Goal: Information Seeking & Learning: Learn about a topic

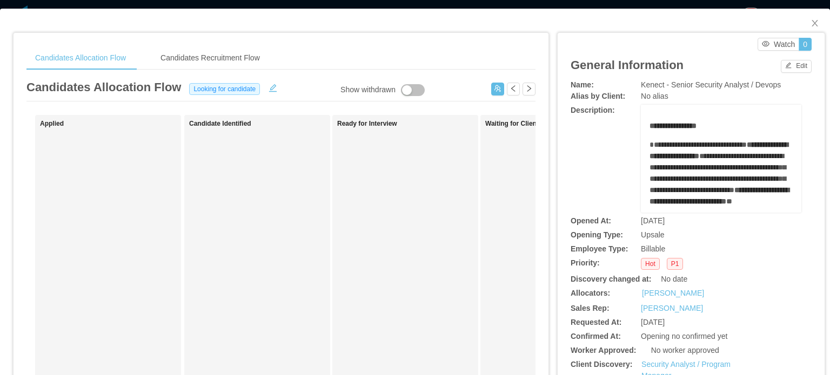
click at [723, 146] on span "**********" at bounding box center [697, 145] width 97 height 8
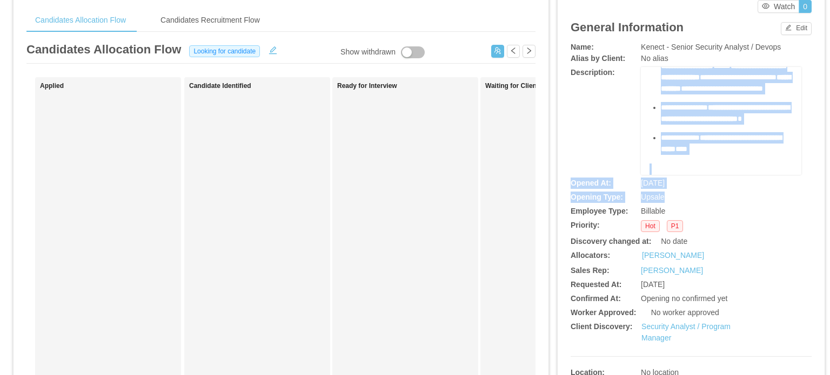
scroll to position [54, 0]
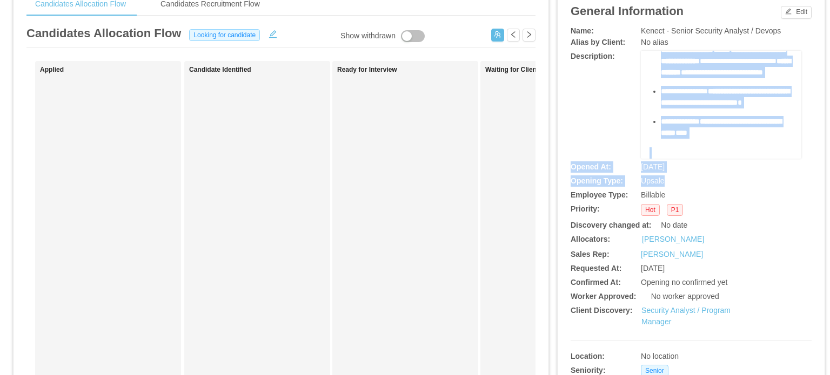
drag, startPoint x: 646, startPoint y: 129, endPoint x: 734, endPoint y: 170, distance: 96.9
click at [731, 185] on div "**********" at bounding box center [690, 229] width 241 height 409
click at [714, 116] on div "**********" at bounding box center [726, 127] width 132 height 23
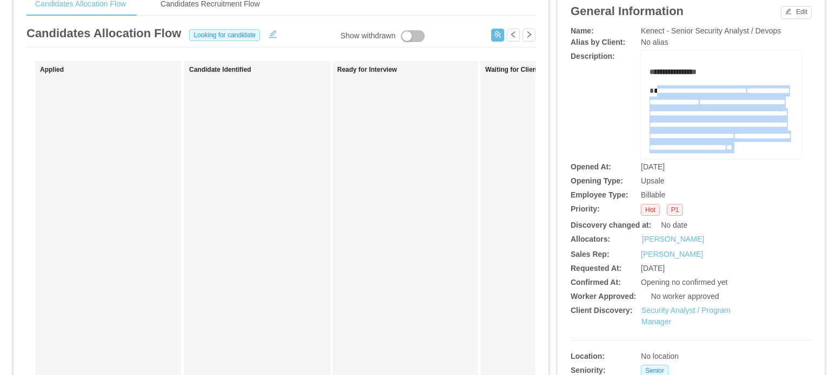
scroll to position [0, 0]
drag, startPoint x: 711, startPoint y: 111, endPoint x: 639, endPoint y: 75, distance: 80.4
click at [641, 79] on div "**********" at bounding box center [721, 105] width 160 height 108
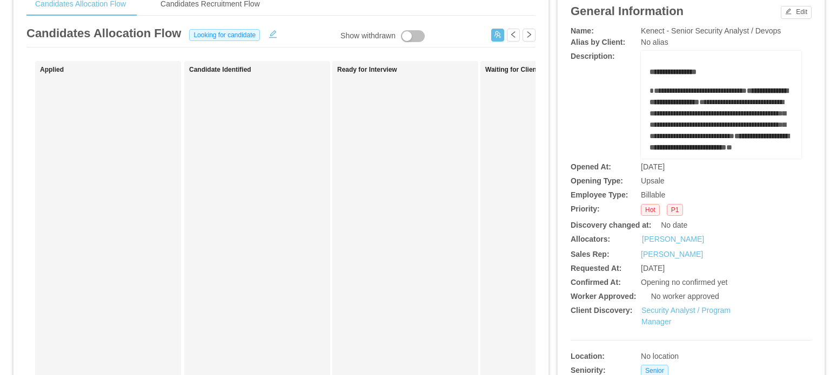
click at [641, 75] on div "**********" at bounding box center [721, 105] width 160 height 108
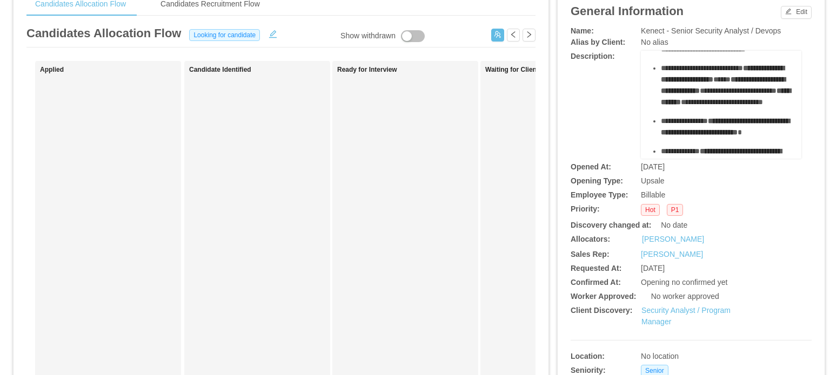
scroll to position [1004, 0]
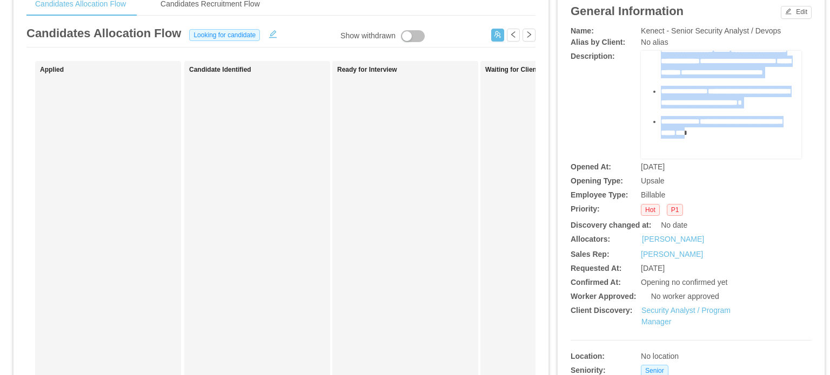
drag, startPoint x: 639, startPoint y: 75, endPoint x: 721, endPoint y: 120, distance: 93.8
click at [721, 120] on div "**********" at bounding box center [721, 105] width 160 height 108
copy div "**********"
click at [705, 118] on span "**********" at bounding box center [720, 127] width 120 height 19
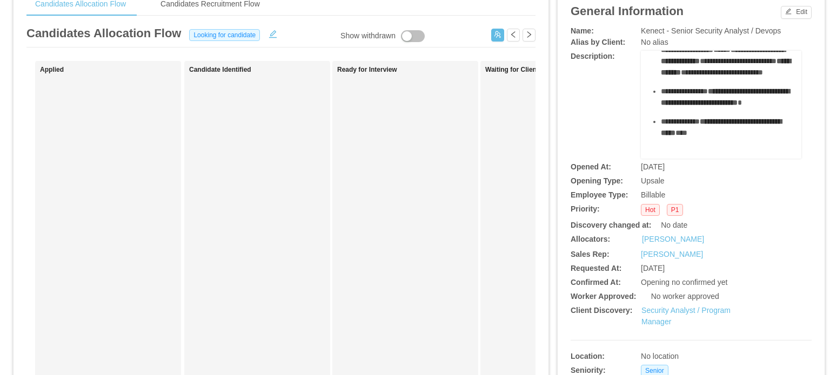
scroll to position [9, 0]
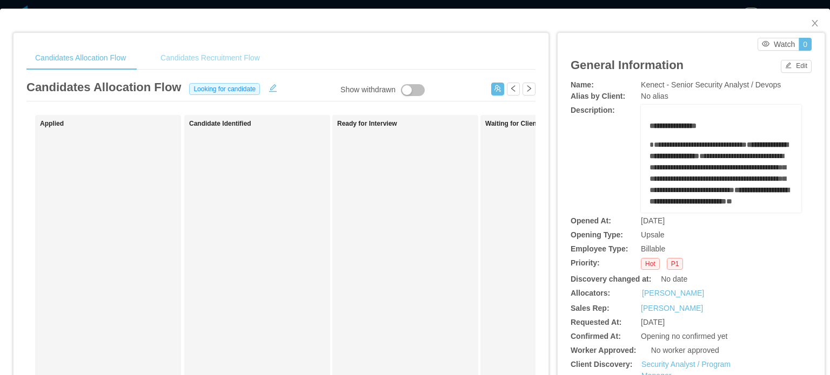
click at [196, 56] on div "Candidates Recruitment Flow" at bounding box center [210, 58] width 117 height 24
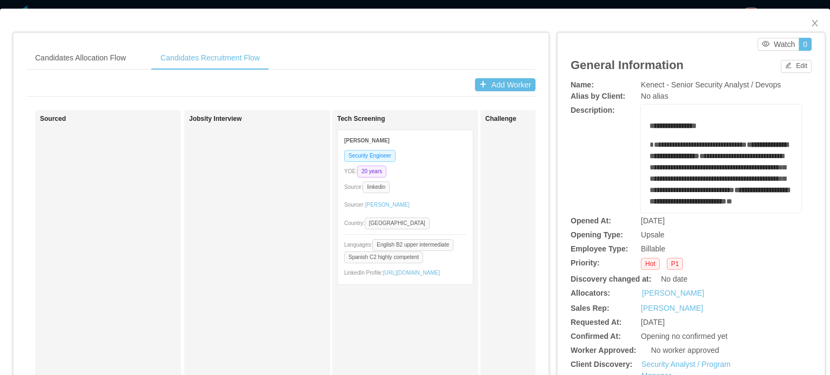
click at [405, 172] on div "YOE: 20 years" at bounding box center [405, 171] width 122 height 12
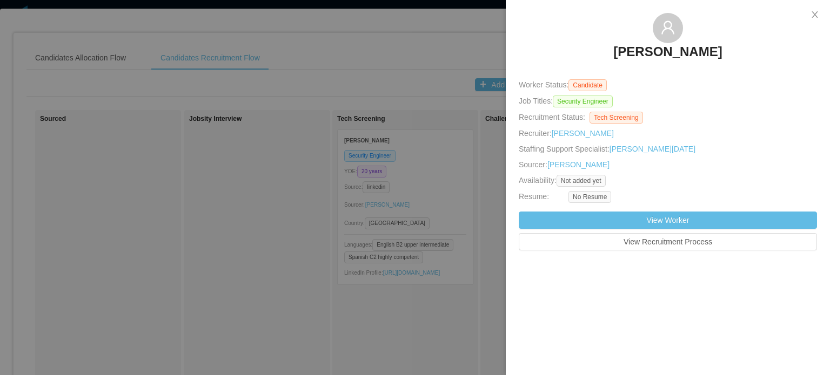
click at [668, 56] on h3 "Andres Julian Marin" at bounding box center [667, 51] width 109 height 17
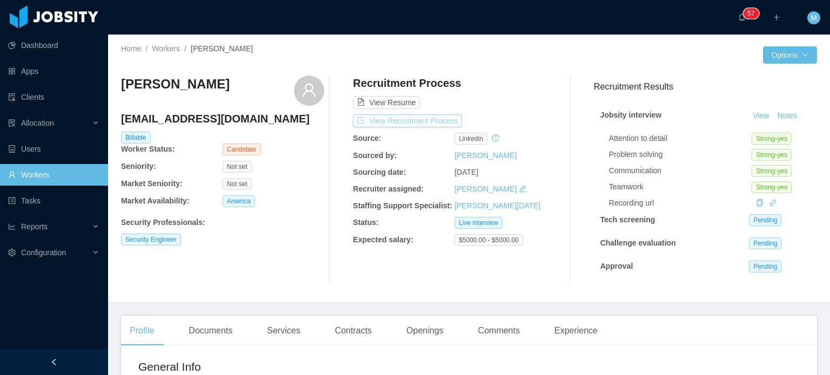
click at [407, 118] on button "View Recruitment Process" at bounding box center [407, 120] width 109 height 13
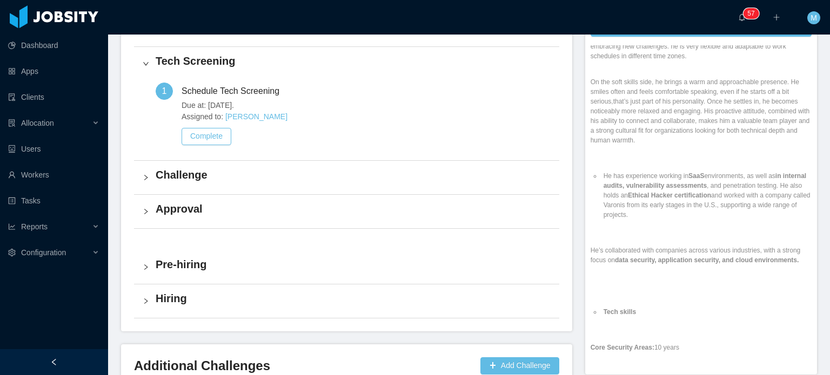
scroll to position [216, 0]
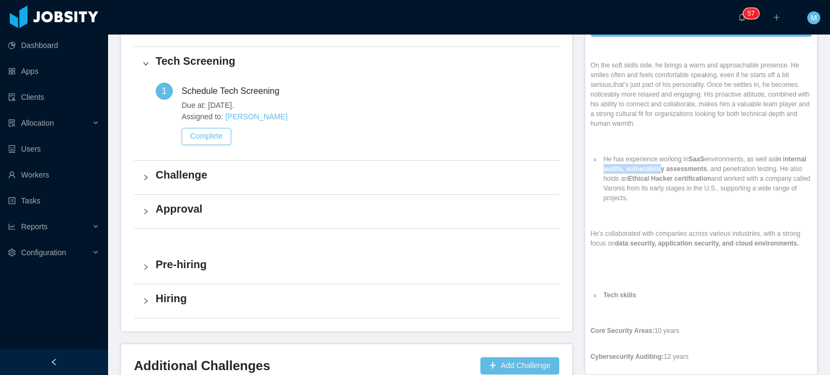
drag, startPoint x: 619, startPoint y: 190, endPoint x: 713, endPoint y: 189, distance: 93.4
click at [712, 173] on strong "in internal audits, vulnerability assessments" at bounding box center [704, 164] width 203 height 17
click at [713, 173] on strong "in internal audits, vulnerability assessments" at bounding box center [704, 164] width 203 height 17
drag, startPoint x: 636, startPoint y: 211, endPoint x: 668, endPoint y: 223, distance: 34.3
click at [647, 203] on li "He has experience working in SaaS environments, as well as in internal audits, …" at bounding box center [706, 178] width 210 height 49
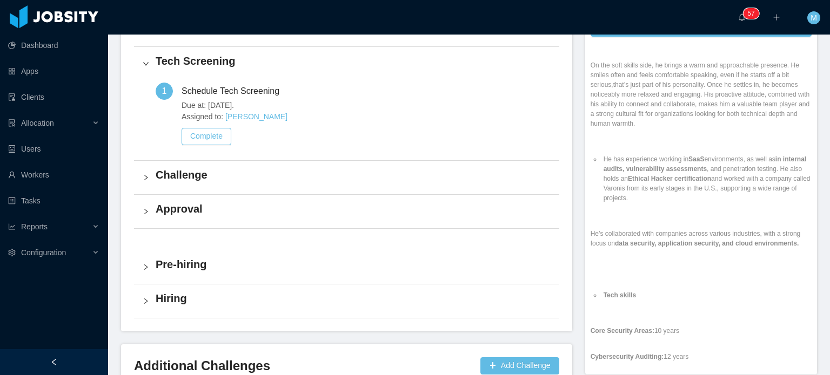
click at [668, 213] on ul "He has experience working in SaaS environments, as well as in internal audits, …" at bounding box center [700, 179] width 221 height 68
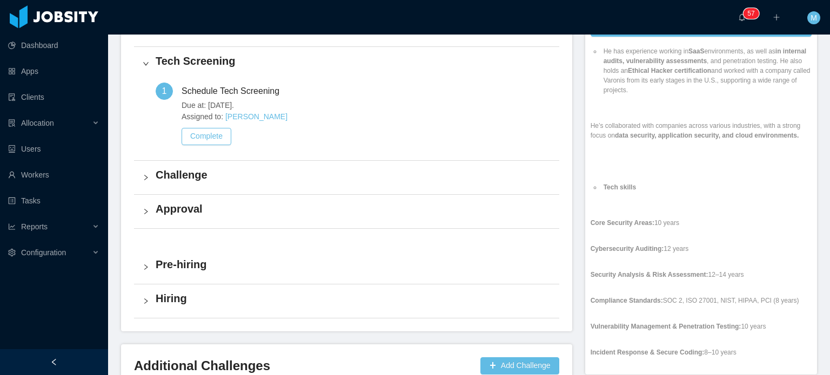
drag, startPoint x: 605, startPoint y: 149, endPoint x: 649, endPoint y: 193, distance: 62.6
click at [605, 140] on p "He’s collaborated with companies across various industries, with a strong focus…" at bounding box center [700, 130] width 221 height 19
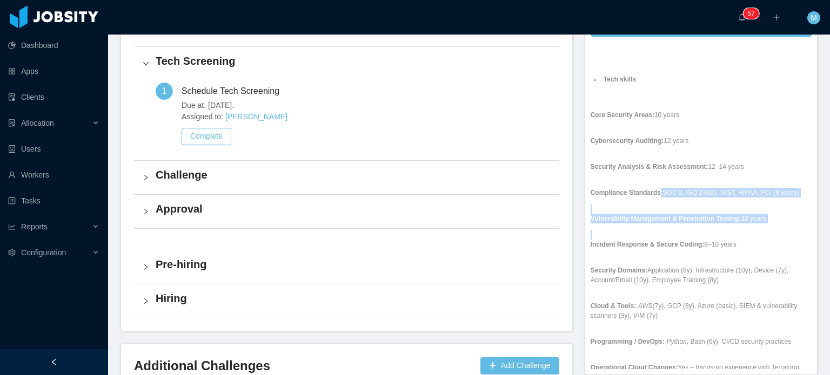
drag, startPoint x: 650, startPoint y: 217, endPoint x: 660, endPoint y: 270, distance: 54.4
click at [660, 270] on div "Jobsity Interview Comment: OPENNING : https://www.jtalent.io/openings-flow?open…" at bounding box center [700, 91] width 221 height 862
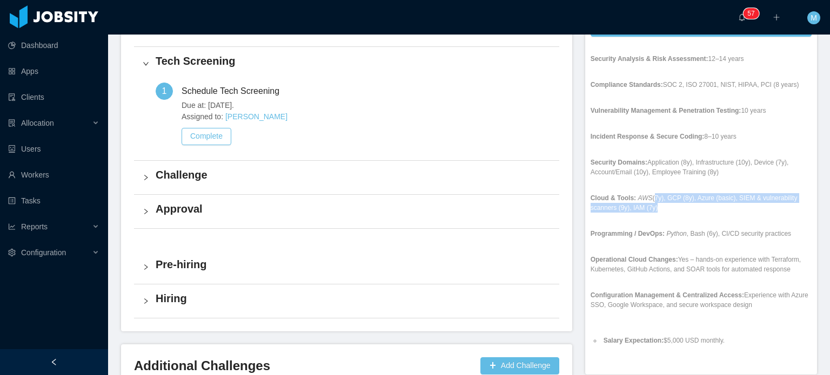
drag, startPoint x: 643, startPoint y: 213, endPoint x: 665, endPoint y: 269, distance: 60.1
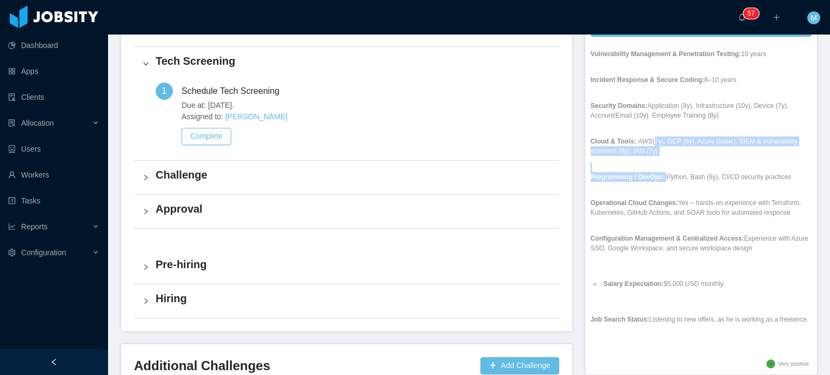
scroll to position [633, 0]
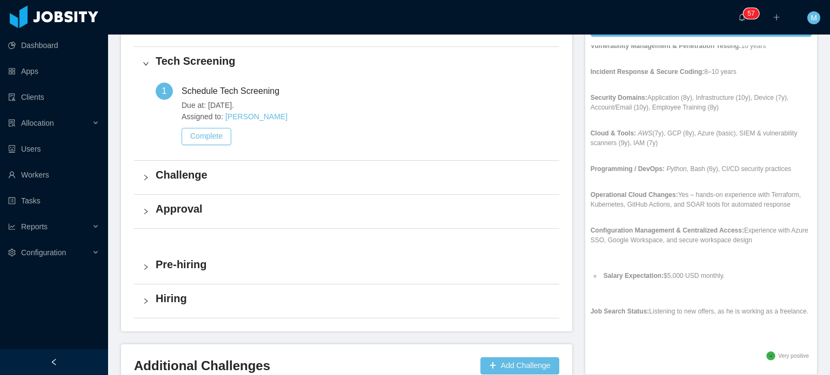
click at [665, 261] on ul "Salary Expectation: $5,000 USD monthly." at bounding box center [700, 275] width 221 height 29
drag, startPoint x: 628, startPoint y: 197, endPoint x: 652, endPoint y: 239, distance: 48.6
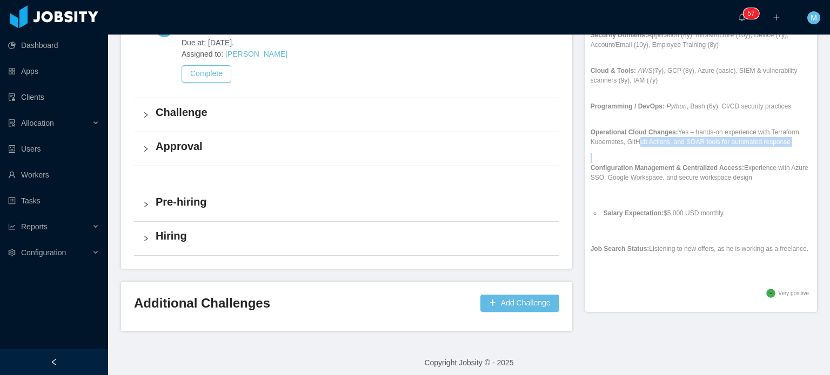
scroll to position [392, 0]
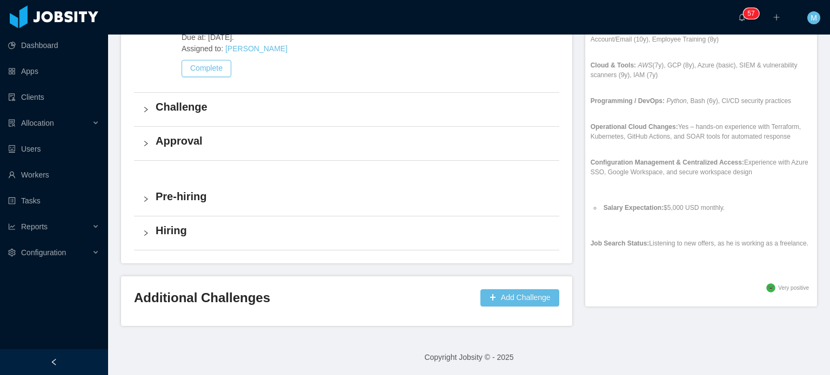
click at [652, 239] on p "Job Search Status: Listening to new offers, as he is working as a freelance." at bounding box center [700, 244] width 221 height 10
drag, startPoint x: 649, startPoint y: 234, endPoint x: 666, endPoint y: 257, distance: 29.3
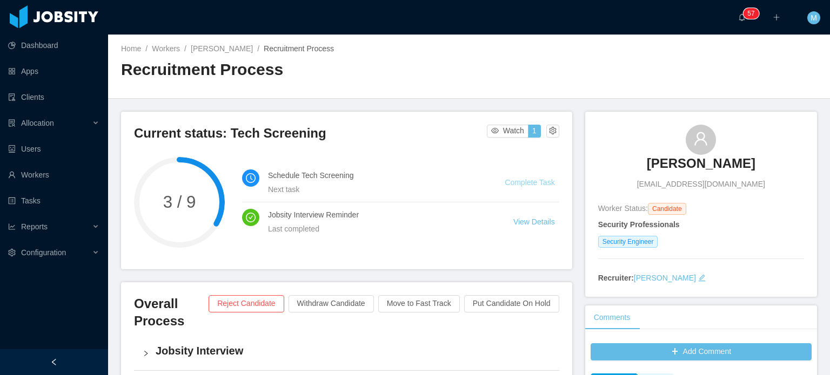
scroll to position [0, 0]
click at [633, 164] on div "Andres Julian Marin ajms18@gmail.com" at bounding box center [701, 157] width 206 height 65
click at [650, 165] on h3 "Andres Julian Marin" at bounding box center [700, 163] width 109 height 17
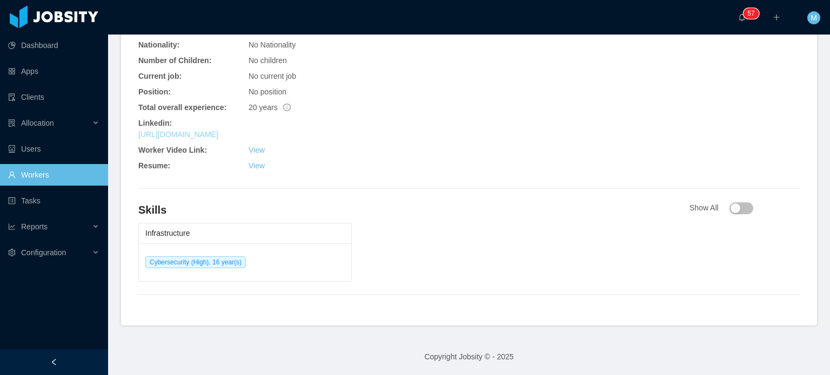
scroll to position [452, 0]
click at [218, 131] on link "https://www.linkedin.com/in/ajms18" at bounding box center [178, 134] width 80 height 9
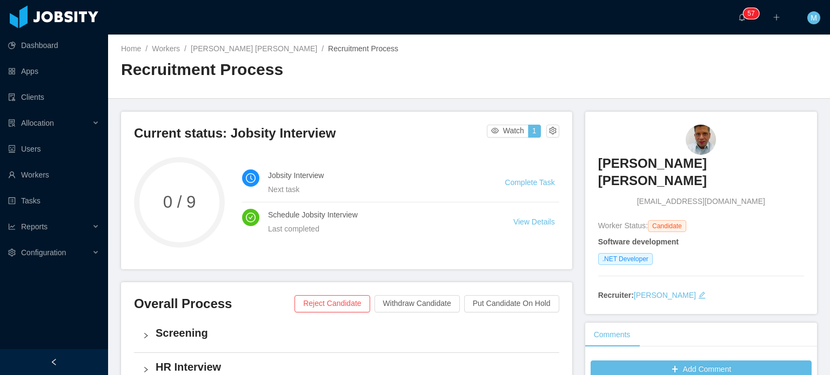
click at [655, 166] on h3 "Esteban Trujillo Alfonso" at bounding box center [701, 172] width 206 height 35
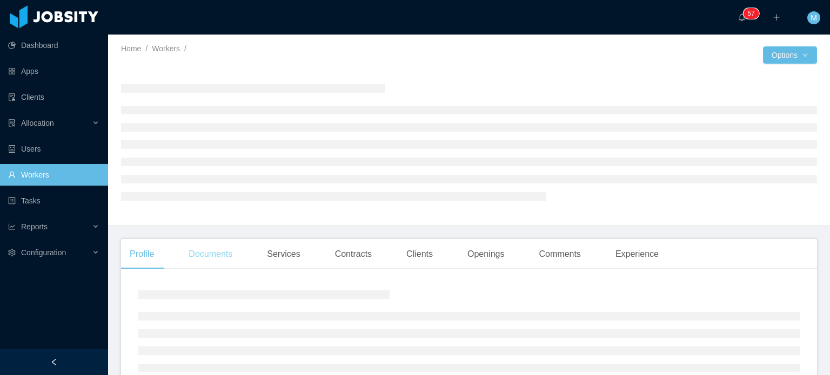
click at [203, 242] on div "Documents" at bounding box center [210, 254] width 61 height 30
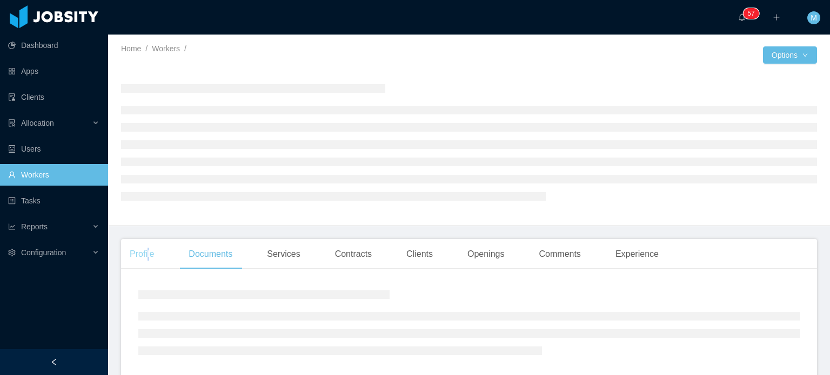
click at [148, 265] on div "Profile" at bounding box center [142, 254] width 42 height 30
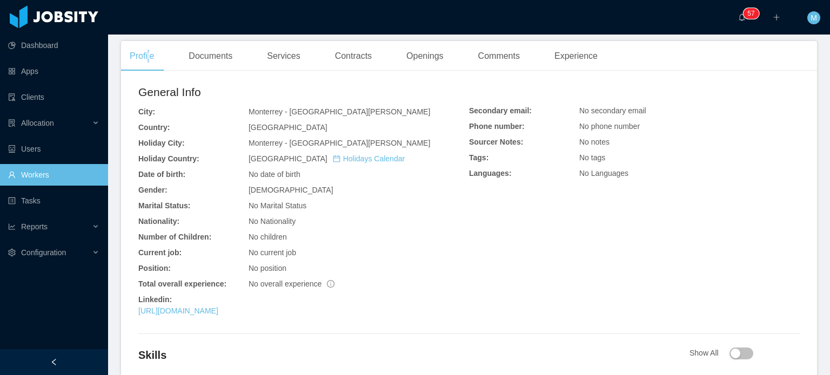
scroll to position [338, 0]
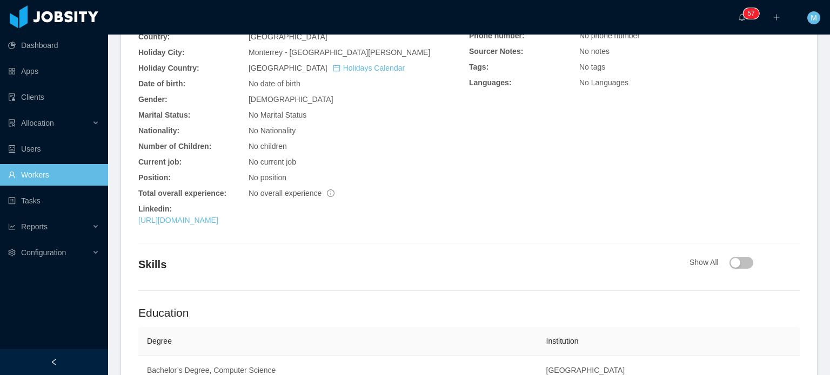
click at [266, 217] on div "General Info City: Monterrey - Nuevo León Country: Mexico Holiday City: Monterr…" at bounding box center [303, 112] width 331 height 238
click at [218, 216] on link "https://mx.linkedin.com/in/etrujillo0422" at bounding box center [178, 220] width 80 height 9
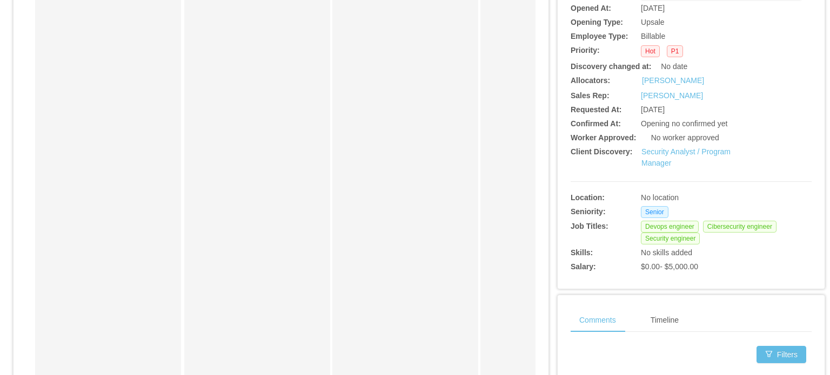
scroll to position [216, 0]
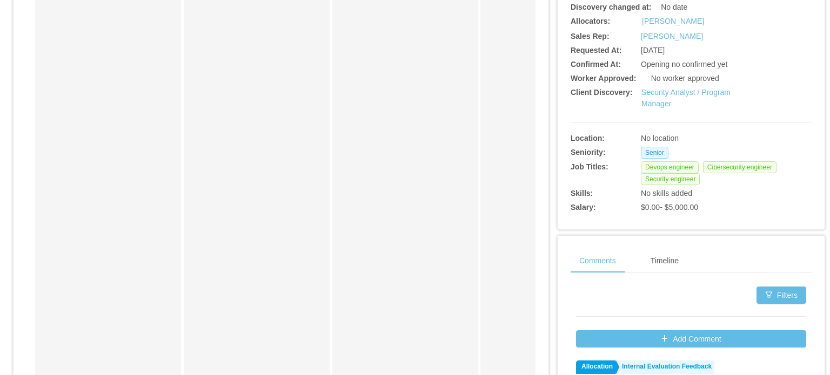
scroll to position [270, 0]
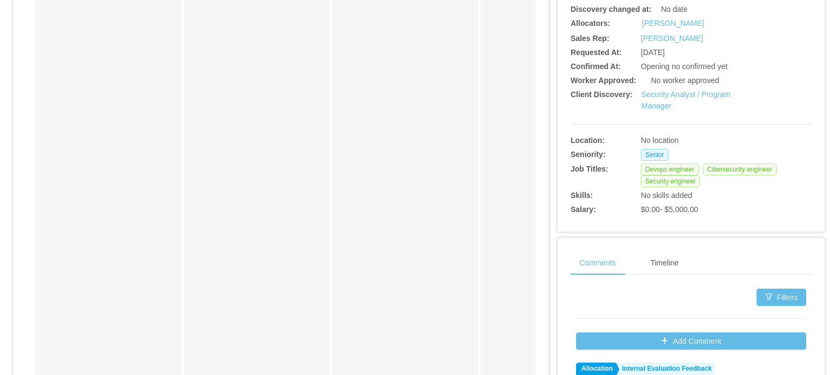
click at [683, 100] on div "Security Analyst / Program Manager" at bounding box center [701, 100] width 120 height 23
click at [691, 90] on link "Security Analyst / Program Manager" at bounding box center [685, 100] width 89 height 20
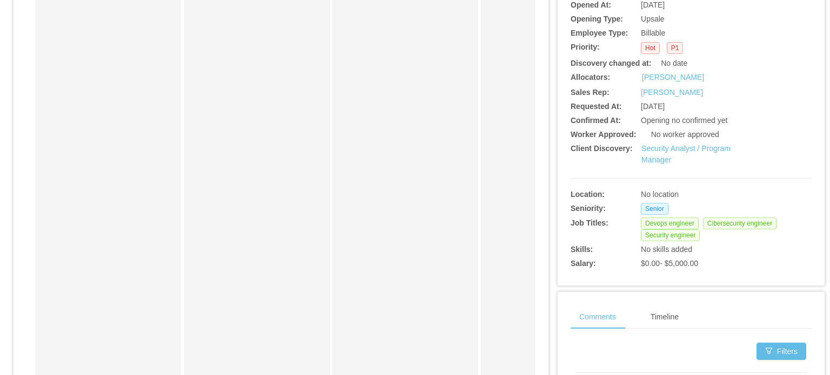
scroll to position [456, 0]
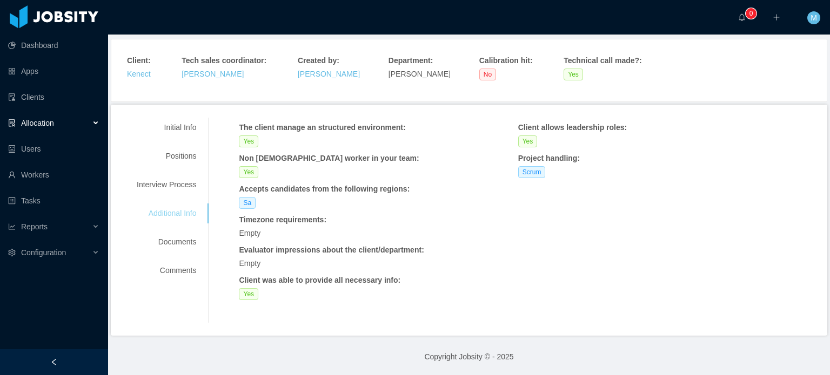
scroll to position [63, 0]
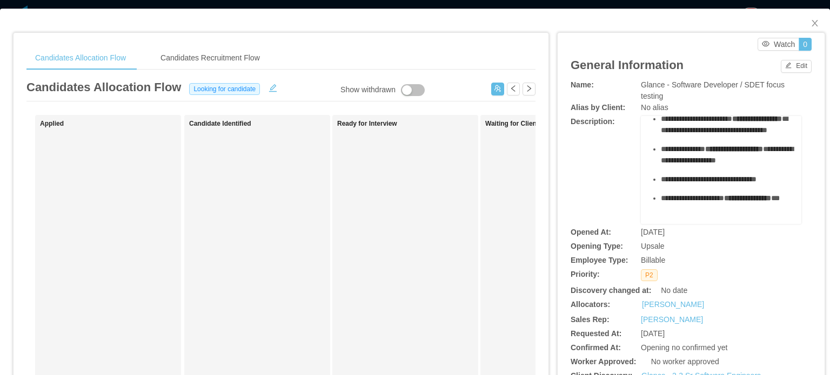
scroll to position [244, 0]
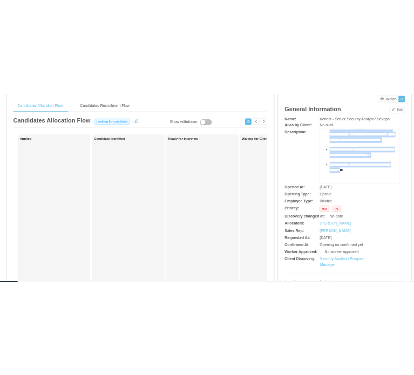
scroll to position [1004, 0]
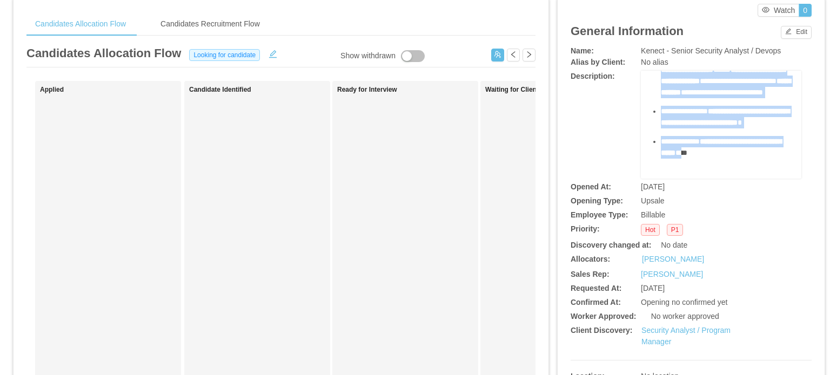
drag, startPoint x: 643, startPoint y: 88, endPoint x: 735, endPoint y: 139, distance: 105.4
copy div "**********"
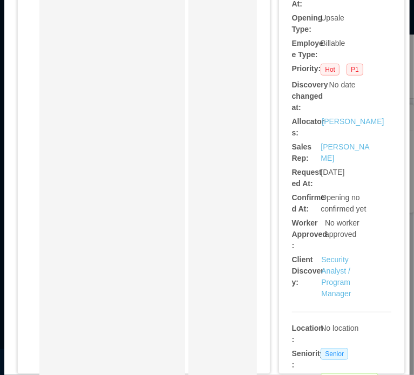
scroll to position [305, 0]
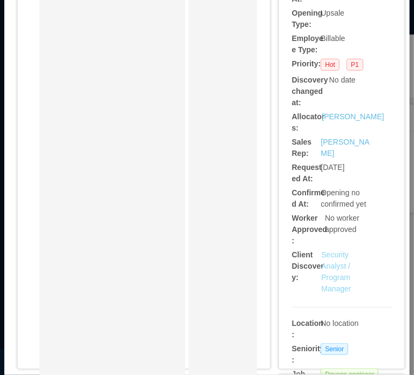
click at [328, 252] on link "Security Analyst / Program Manager" at bounding box center [336, 272] width 30 height 43
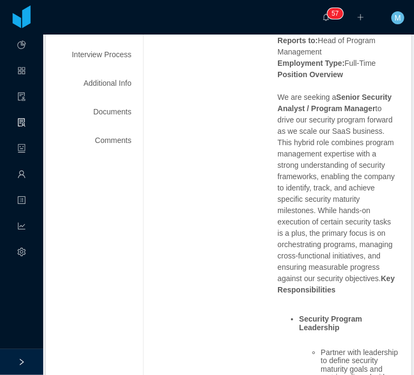
scroll to position [270, 0]
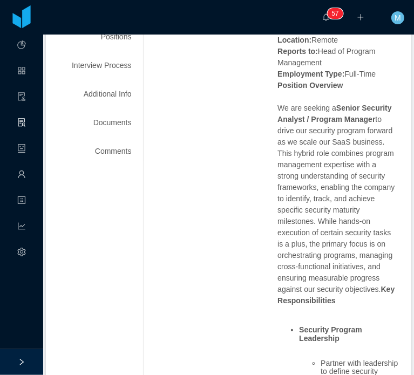
drag, startPoint x: 375, startPoint y: 230, endPoint x: 272, endPoint y: 86, distance: 176.4
click at [278, 86] on p "Senior Security Analyst / Program Manager Location: Remote Reports to: Head of …" at bounding box center [338, 159] width 121 height 295
copy p "We are seeking a Senior Security Analyst / Program Manager to drive our securit…"
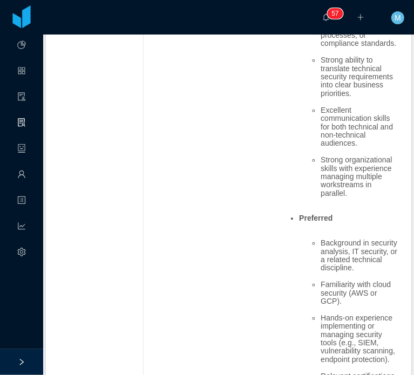
scroll to position [1382, 0]
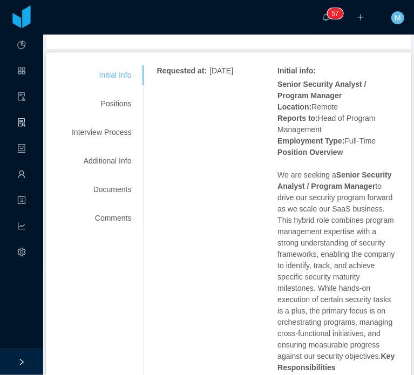
click at [337, 250] on p "Senior Security Analyst / Program Manager Location: Remote Reports to: Head of …" at bounding box center [338, 226] width 121 height 295
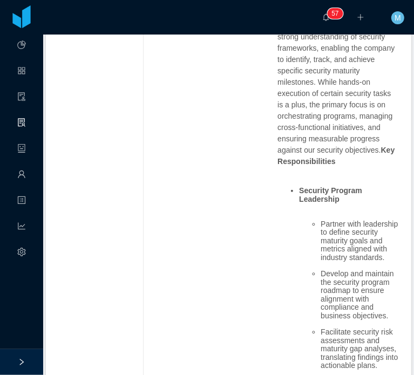
scroll to position [416, 0]
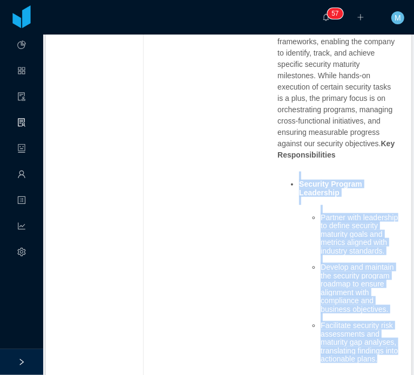
drag, startPoint x: 297, startPoint y: 153, endPoint x: 391, endPoint y: 342, distance: 211.1
copy ul "Security Program Leadership Partner with leadership to define security maturity…"
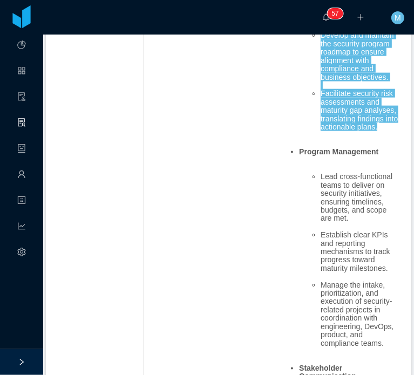
scroll to position [632, 0]
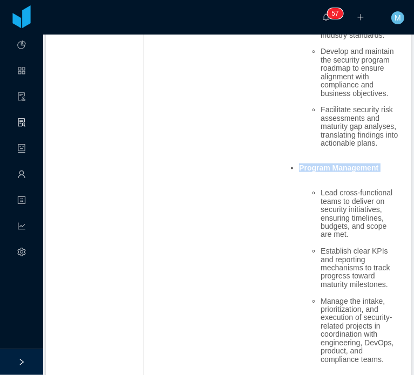
drag, startPoint x: 299, startPoint y: 157, endPoint x: 384, endPoint y: 159, distance: 85.4
click at [384, 159] on ul "Security Program Leadership Partner with leadership to define security maturity…" at bounding box center [338, 318] width 121 height 724
copy strong "Program Management"
click at [361, 191] on li "Lead cross-functional teams to deliver on security initiatives, ensuring timeli…" at bounding box center [360, 214] width 78 height 50
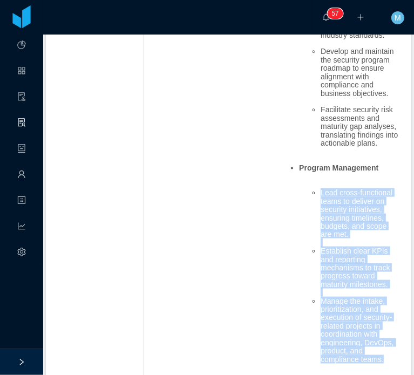
drag, startPoint x: 381, startPoint y: 348, endPoint x: 314, endPoint y: 181, distance: 180.3
click at [314, 181] on ul "Lead cross-functional teams to deliver on security initiatives, ensuring timeli…" at bounding box center [348, 276] width 99 height 191
copy ul "Lead cross-functional teams to deliver on security initiatives, ensuring timeli…"
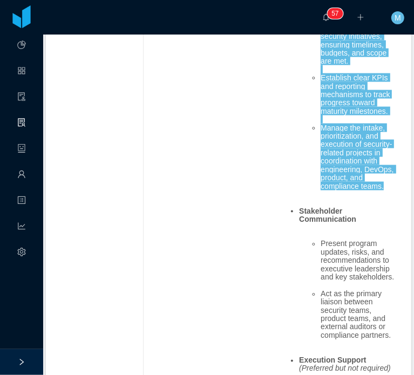
scroll to position [823, 0]
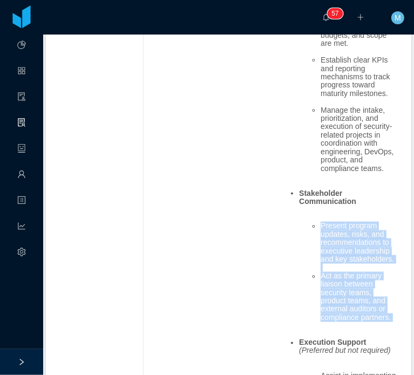
drag, startPoint x: 393, startPoint y: 310, endPoint x: 307, endPoint y: 217, distance: 126.5
copy ul "Present program updates, risks, and recommendations to executive leadership and…"
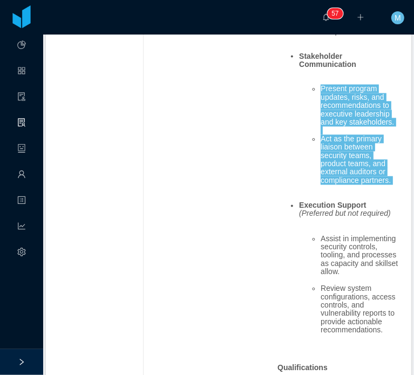
scroll to position [975, 0]
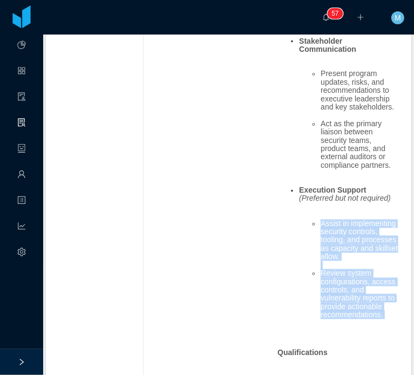
drag, startPoint x: 384, startPoint y: 306, endPoint x: 307, endPoint y: 209, distance: 123.8
click at [307, 212] on ul "Assist in implementing security controls, tooling, and processes as capacity an…" at bounding box center [348, 270] width 99 height 117
copy ul "Assist in implementing security controls, tooling, and processes as capacity an…"
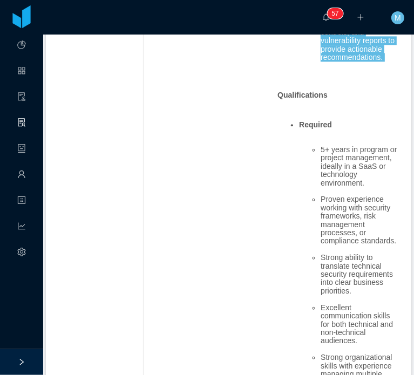
scroll to position [1291, 0]
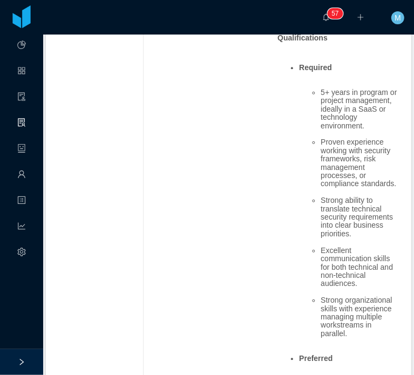
drag, startPoint x: 263, startPoint y: 65, endPoint x: 291, endPoint y: 79, distance: 30.9
click at [263, 65] on div "Requested at : [DATE] Initial info : Senior Security Analyst / Program Manager …" at bounding box center [278, 286] width 242 height 2616
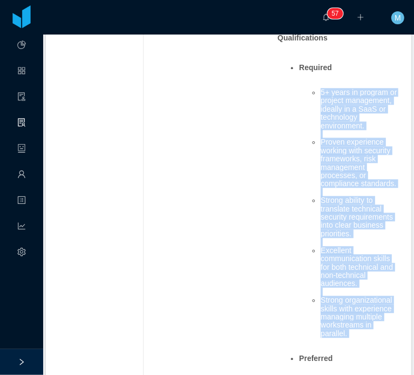
drag, startPoint x: 311, startPoint y: 75, endPoint x: 375, endPoint y: 336, distance: 268.6
click at [375, 336] on ul "5+ years in program or project management, ideally in a SaaS or technology envi…" at bounding box center [348, 213] width 99 height 266
copy ul "5+ years in program or project management, ideally in a SaaS or technology envi…"
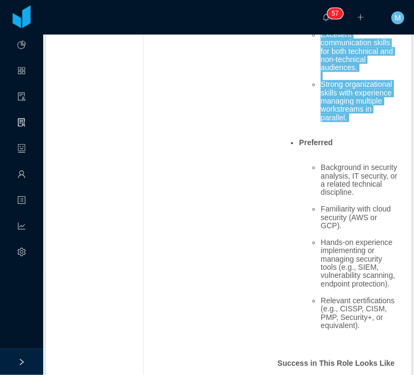
scroll to position [1508, 0]
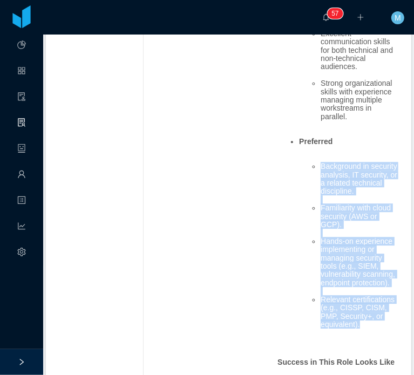
drag, startPoint x: 358, startPoint y: 312, endPoint x: 313, endPoint y: 164, distance: 154.6
click at [313, 164] on ul "Background in security analysis, IT security, or a related technical discipline…" at bounding box center [348, 245] width 99 height 183
copy ul "Background in security analysis, IT security, or a related technical discipline…"
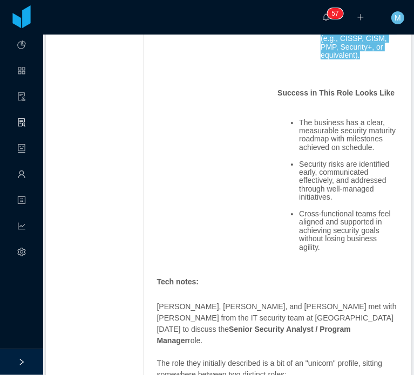
scroll to position [1778, 0]
click at [282, 276] on div "Tech notes :" at bounding box center [276, 281] width 239 height 11
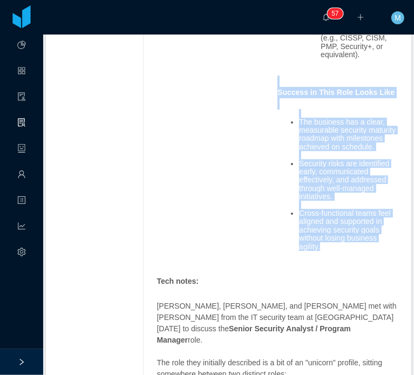
drag, startPoint x: 328, startPoint y: 236, endPoint x: 266, endPoint y: 70, distance: 177.6
copy span "Success in This Role Looks Like The business has a clear, measurable security m…"
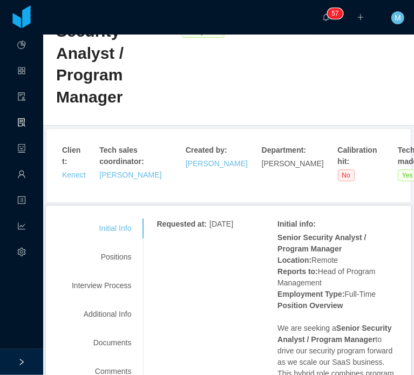
scroll to position [0, 0]
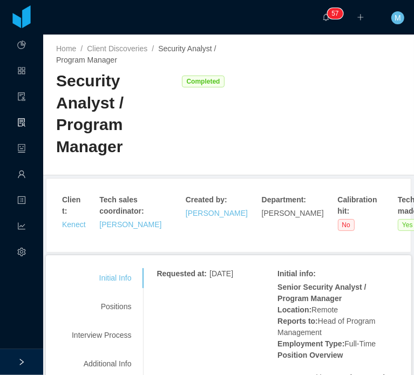
click at [79, 220] on link "Kenect" at bounding box center [74, 224] width 24 height 9
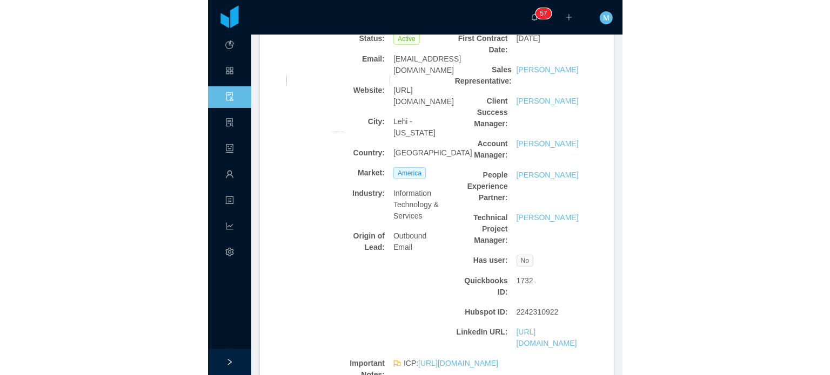
scroll to position [162, 0]
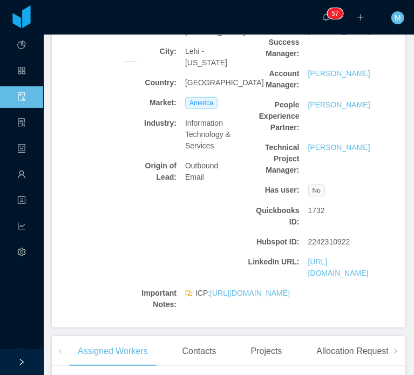
click at [285, 288] on span "ICP: [URL][DOMAIN_NAME]" at bounding box center [243, 293] width 95 height 11
click at [284, 292] on link "[URL][DOMAIN_NAME]" at bounding box center [250, 293] width 80 height 9
